Goal: Register for event/course

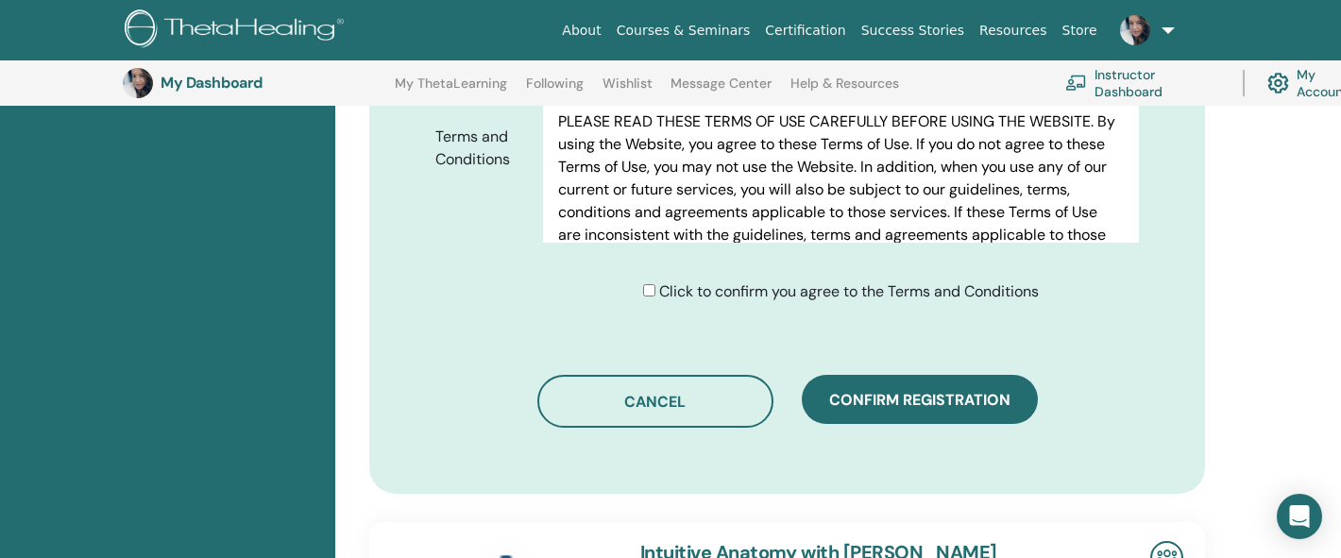
scroll to position [1059, 0]
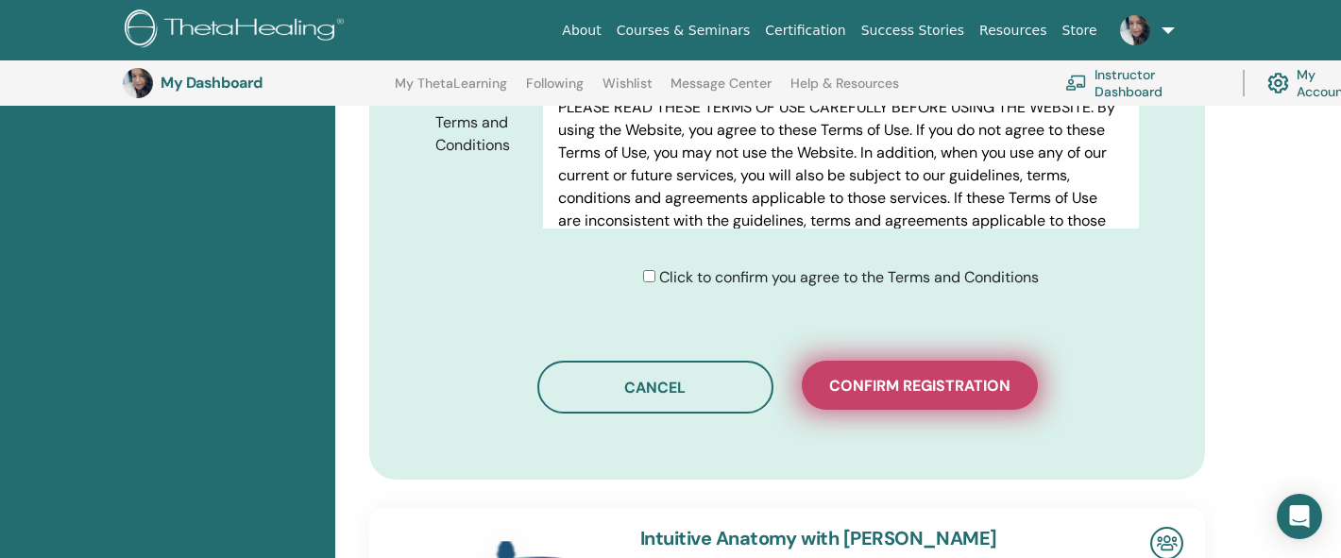
click at [854, 367] on button "Confirm registration" at bounding box center [920, 385] width 236 height 49
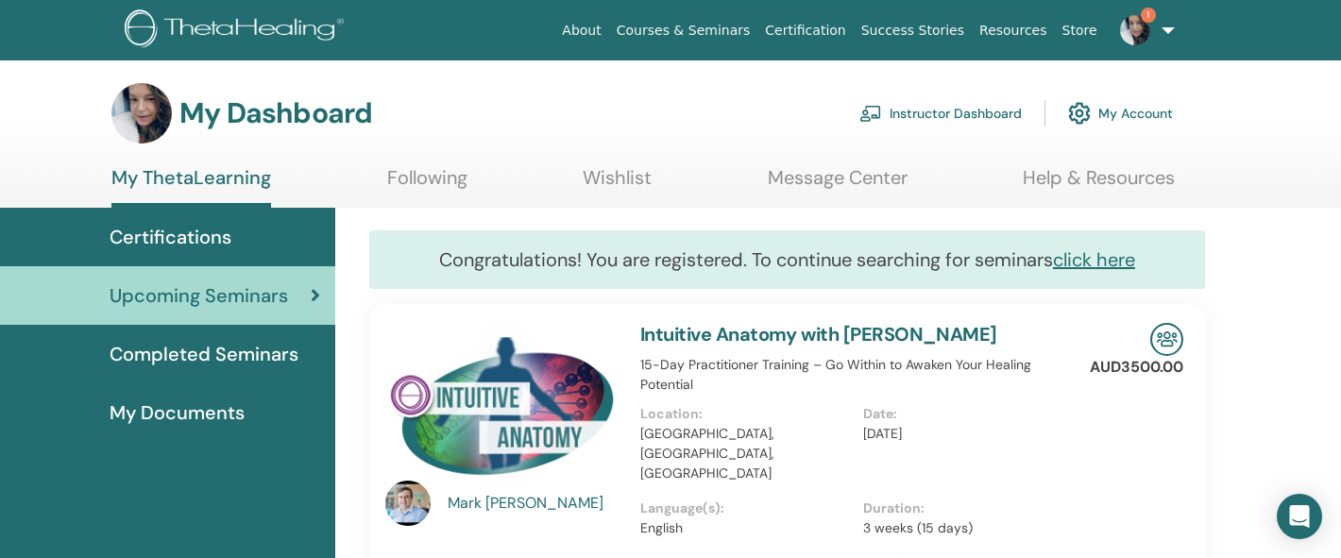
click at [1131, 28] on img at bounding box center [1135, 30] width 30 height 30
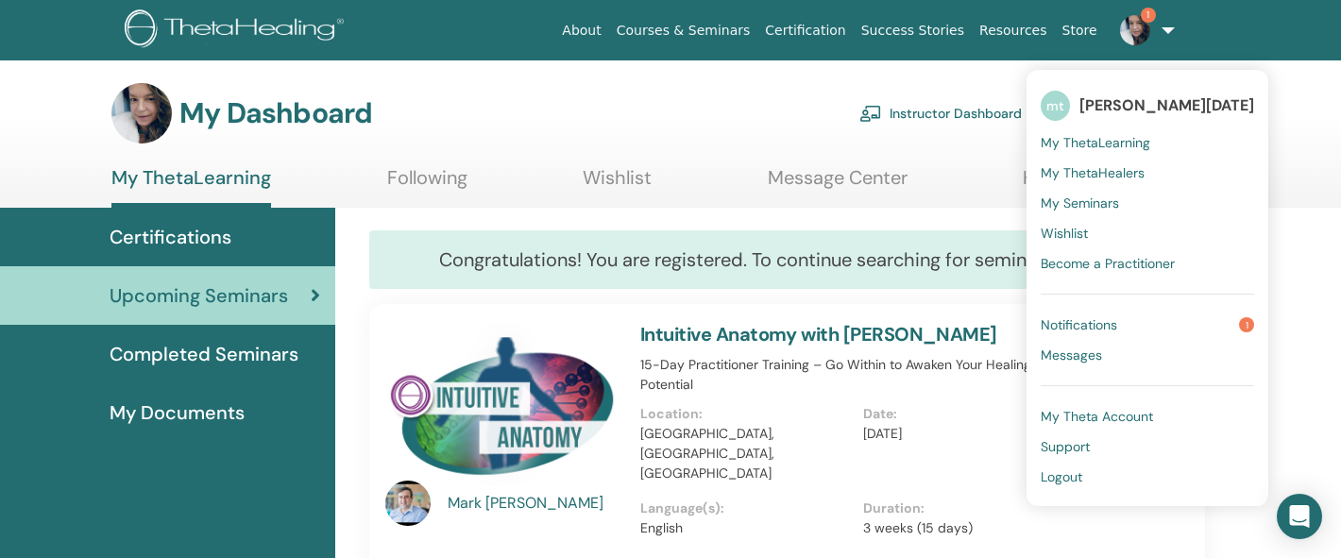
click at [1077, 318] on span "Notifications" at bounding box center [1079, 324] width 76 height 17
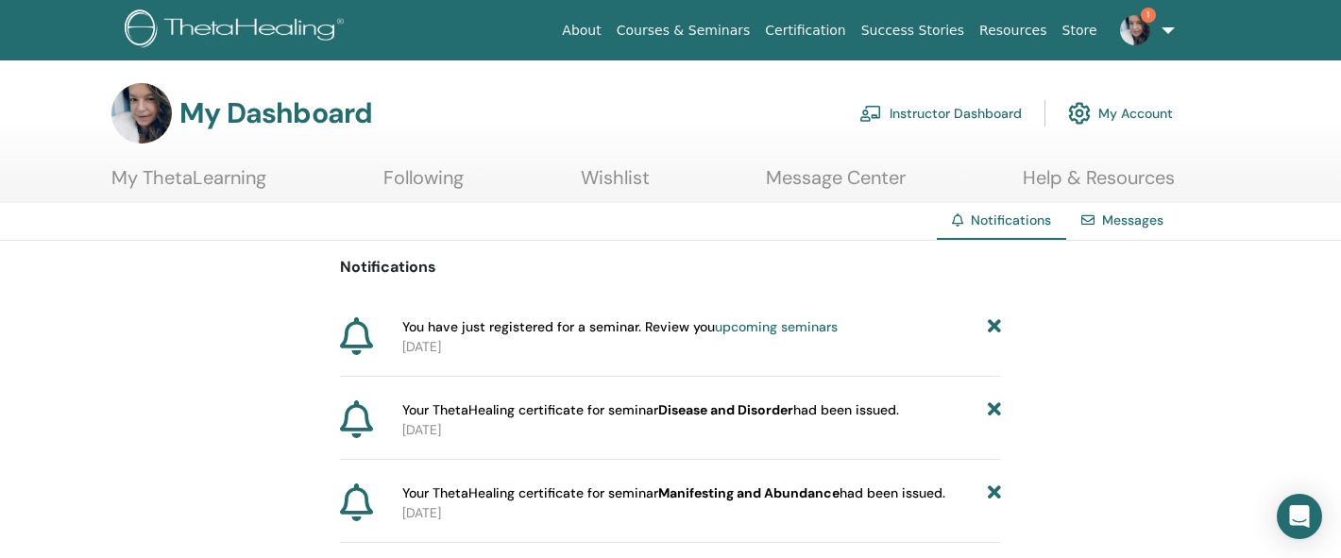
click at [1136, 31] on img at bounding box center [1135, 30] width 30 height 30
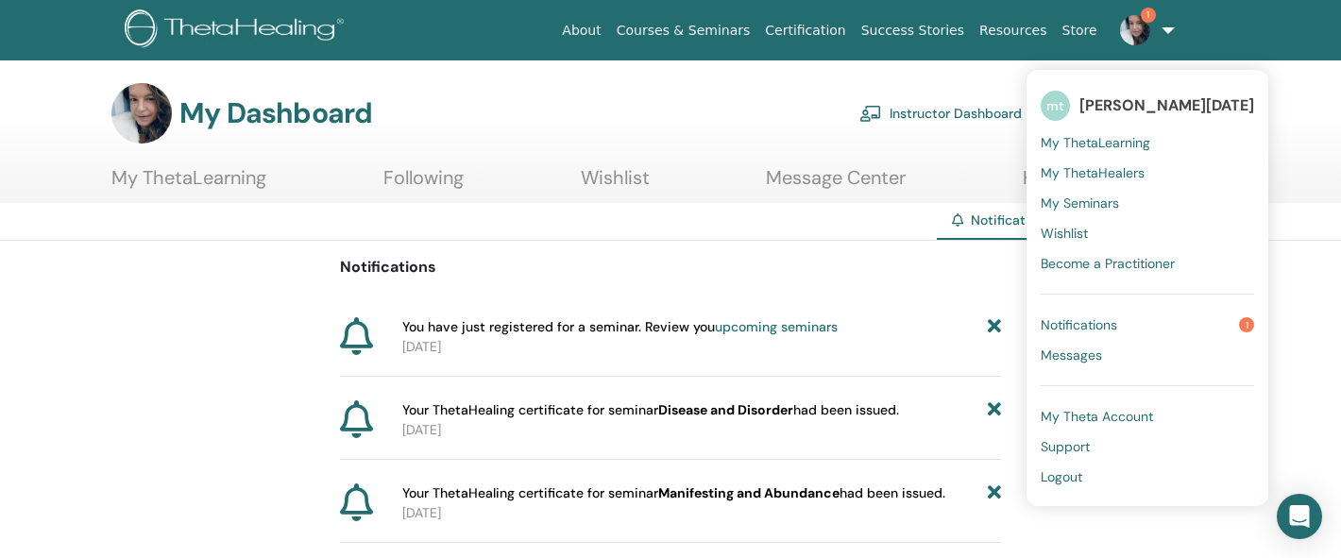
click at [1117, 324] on span "Notifications" at bounding box center [1079, 324] width 76 height 17
